Goal: Information Seeking & Learning: Learn about a topic

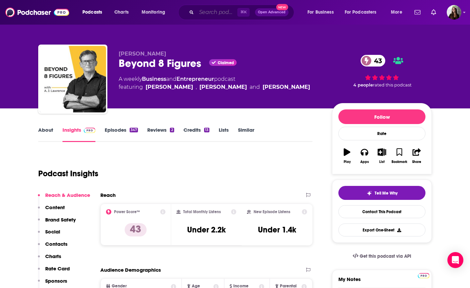
click at [225, 14] on input "Search podcasts, credits, & more..." at bounding box center [217, 12] width 41 height 11
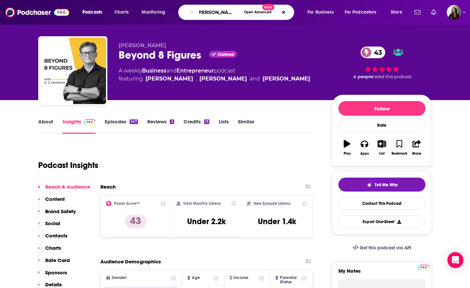
type input "hannah hammond"
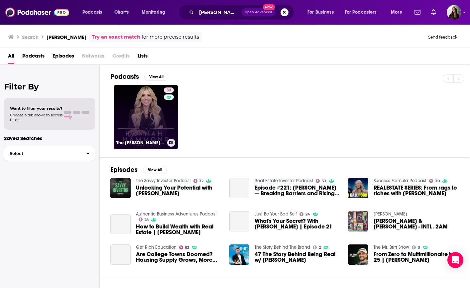
click at [154, 122] on link "33 The Hannah Hammond Show" at bounding box center [146, 117] width 65 height 65
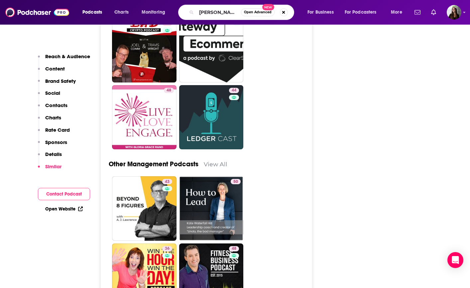
type input "[PERSON_NAME]"
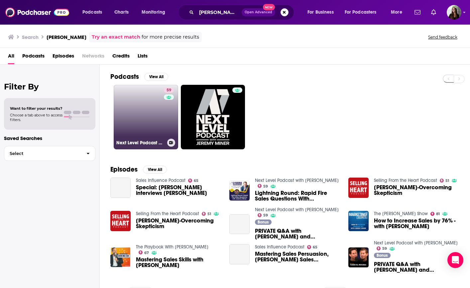
click at [141, 118] on link "59 Next Level Podcast with [PERSON_NAME]" at bounding box center [146, 117] width 65 height 65
